Goal: Task Accomplishment & Management: Manage account settings

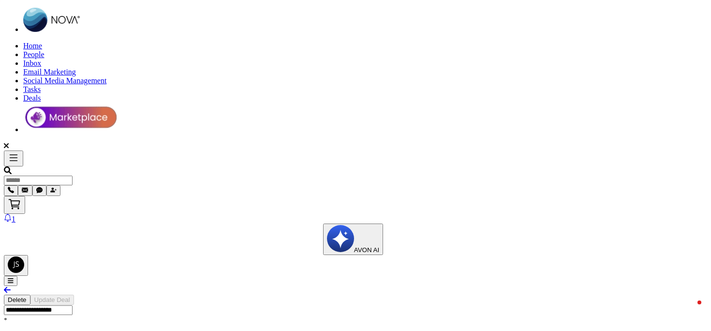
click at [30, 295] on button "Delete" at bounding box center [17, 300] width 27 height 10
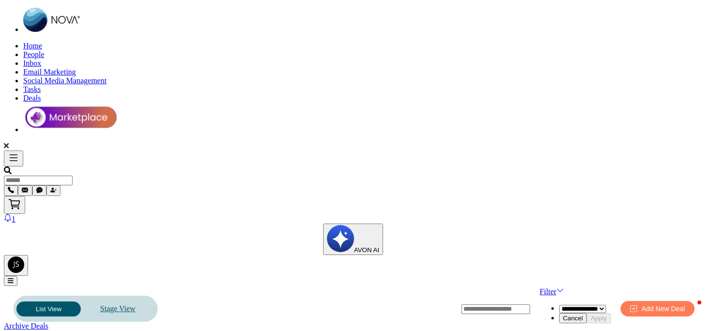
click at [142, 299] on link "Stage View" at bounding box center [118, 309] width 74 height 20
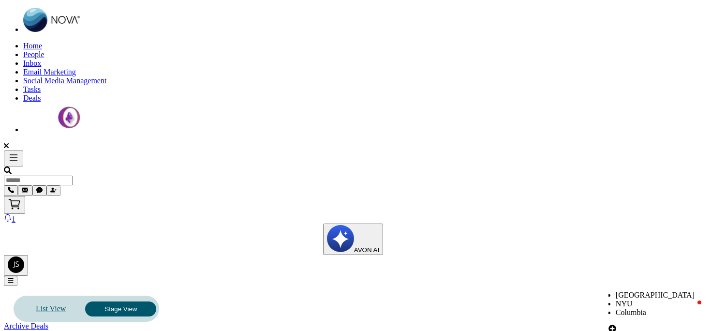
click at [609, 291] on ul "[GEOGRAPHIC_DATA] [GEOGRAPHIC_DATA]" at bounding box center [653, 304] width 89 height 26
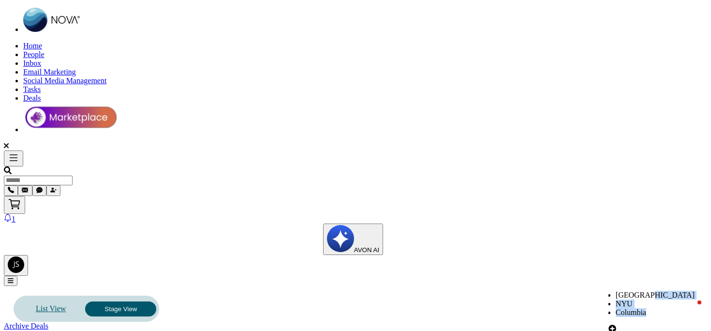
click at [609, 291] on ul "[GEOGRAPHIC_DATA] [GEOGRAPHIC_DATA]" at bounding box center [653, 304] width 89 height 26
click at [616, 300] on li "NYU" at bounding box center [657, 304] width 82 height 9
click at [45, 50] on span "People" at bounding box center [33, 54] width 21 height 8
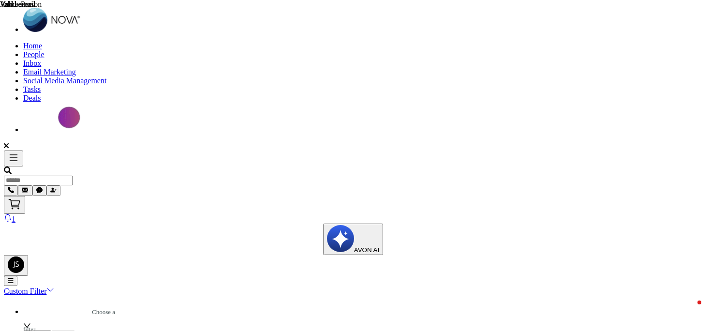
click at [60, 185] on button "button" at bounding box center [53, 190] width 14 height 11
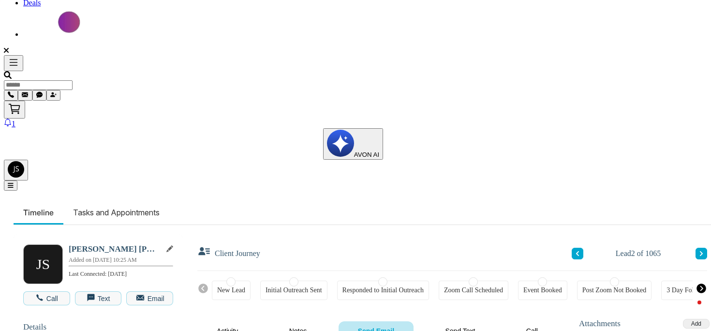
click at [299, 321] on button "Notes" at bounding box center [298, 330] width 57 height 19
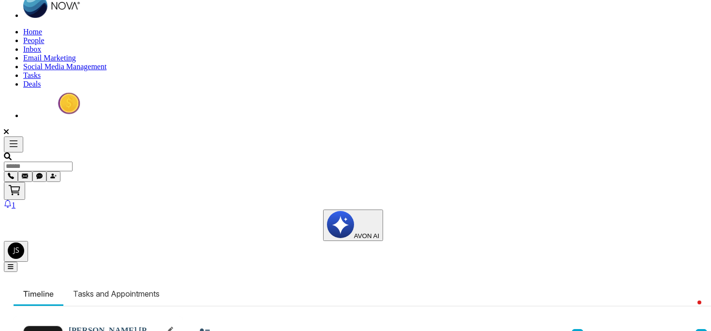
scroll to position [15, 0]
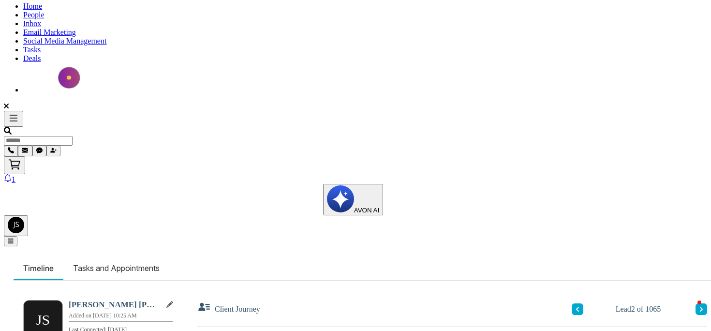
scroll to position [45, 0]
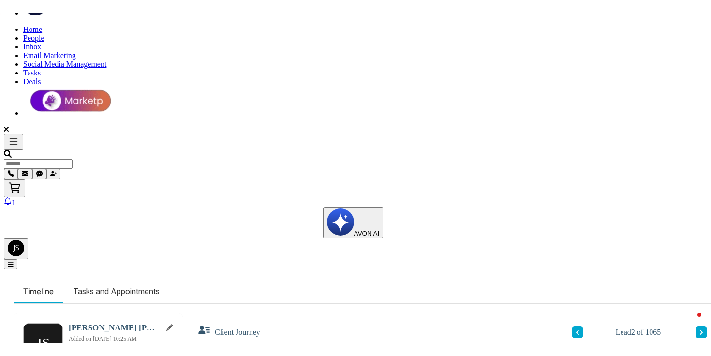
scroll to position [0, 0]
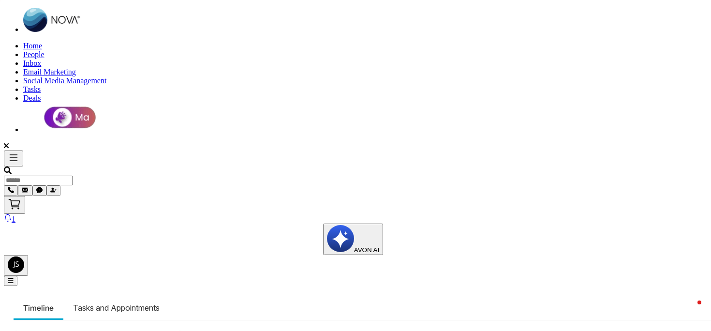
click at [100, 296] on li "Tasks and Appointments" at bounding box center [116, 308] width 106 height 24
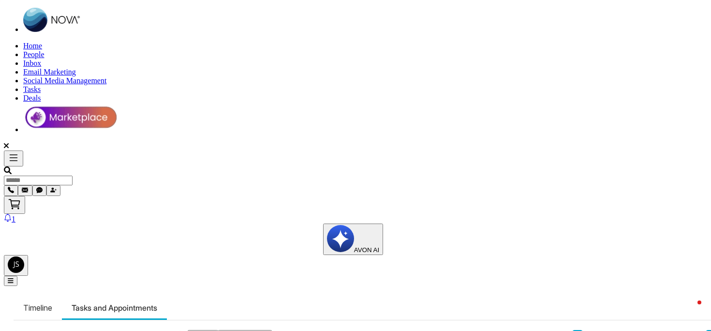
click at [40, 296] on li "Timeline" at bounding box center [38, 308] width 48 height 24
click at [34, 21] on img at bounding box center [52, 20] width 58 height 24
select select "*"
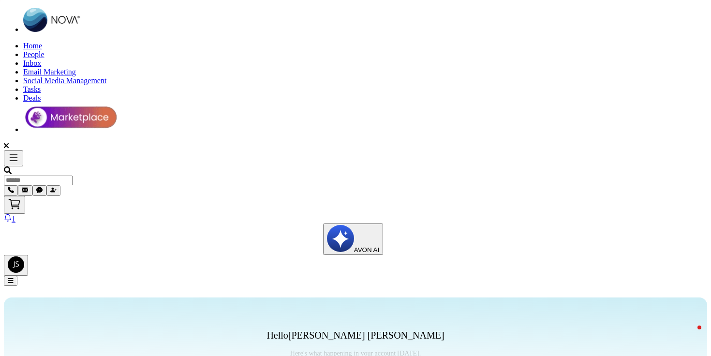
click at [13, 151] on button at bounding box center [13, 159] width 19 height 16
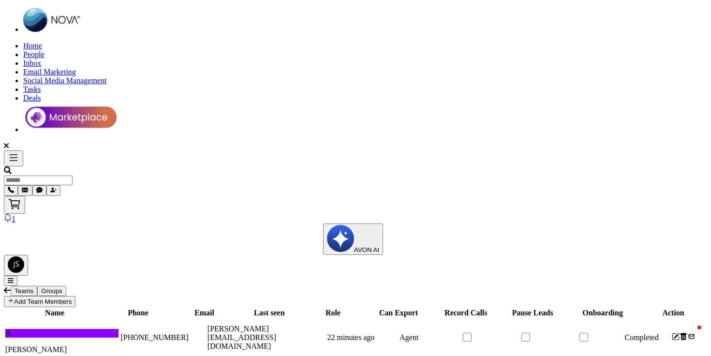
scroll to position [0, 349]
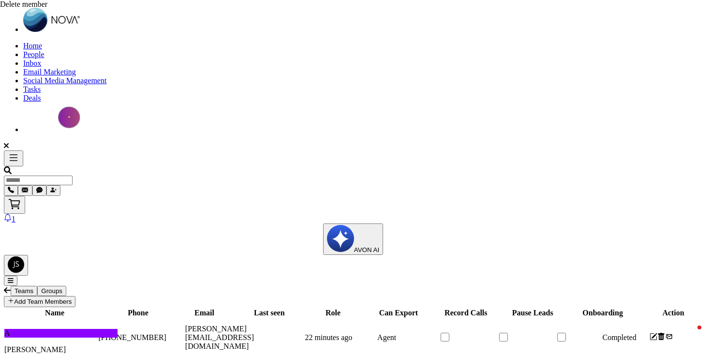
click at [658, 331] on icon at bounding box center [661, 336] width 6 height 7
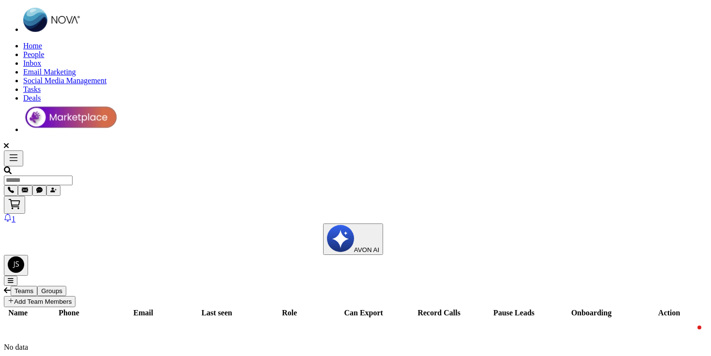
select select "**"
type input "**********"
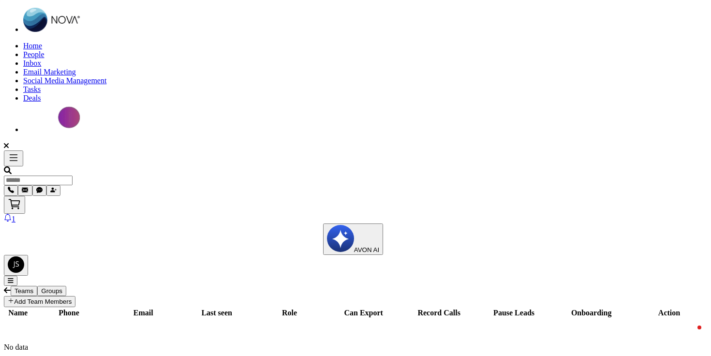
type input "**********"
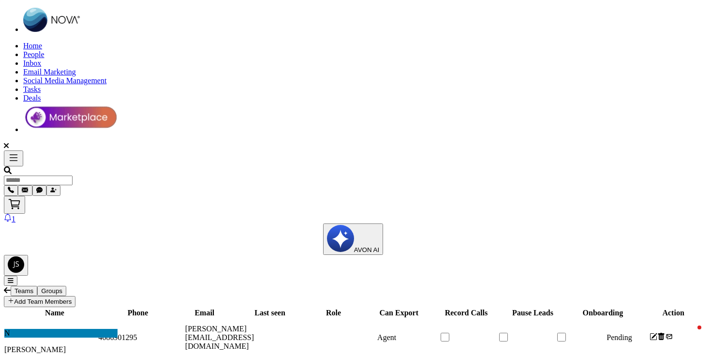
scroll to position [0, 351]
click at [665, 331] on icon at bounding box center [669, 337] width 8 height 8
